Goal: Task Accomplishment & Management: Use online tool/utility

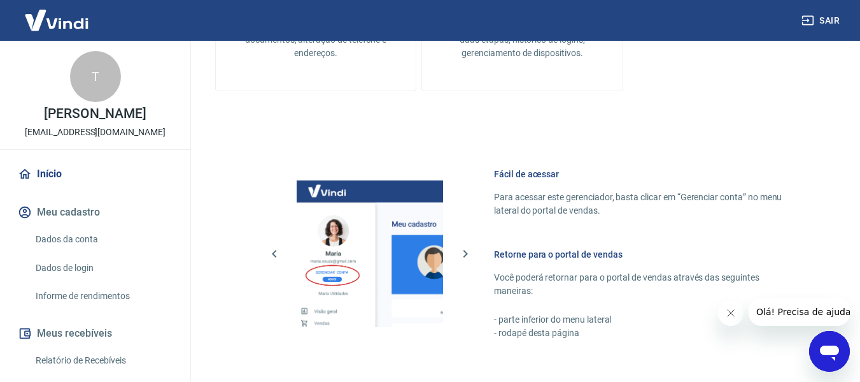
scroll to position [664, 0]
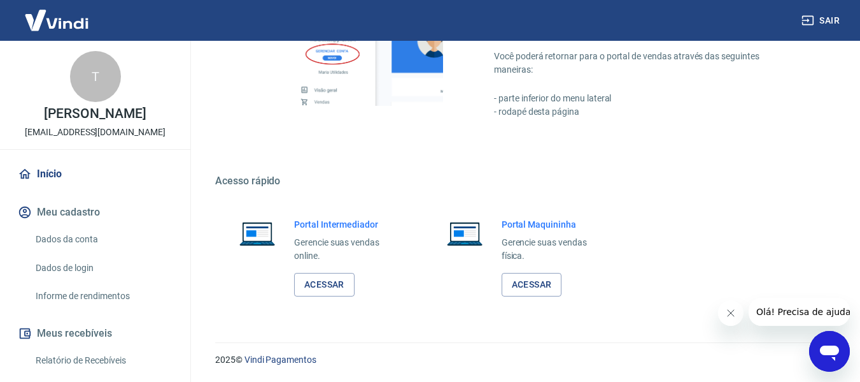
click at [319, 270] on div "Portal Intermediador Gerencie suas vendas online. Acessar" at bounding box center [347, 257] width 106 height 78
click at [319, 280] on link "Acessar" at bounding box center [324, 285] width 61 height 24
